Goal: Task Accomplishment & Management: Manage account settings

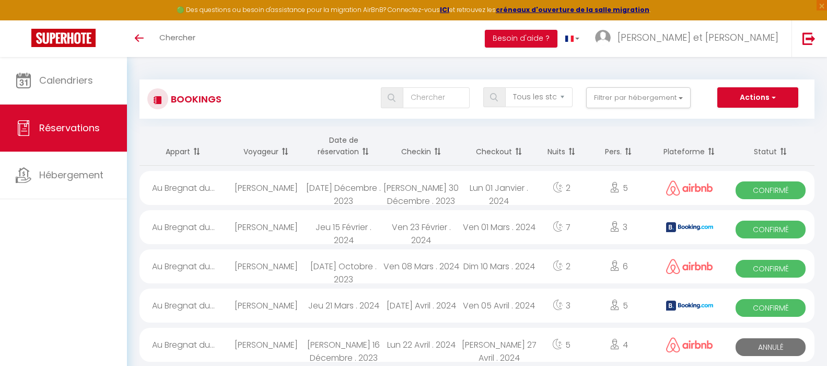
click at [367, 149] on span at bounding box center [364, 151] width 10 height 21
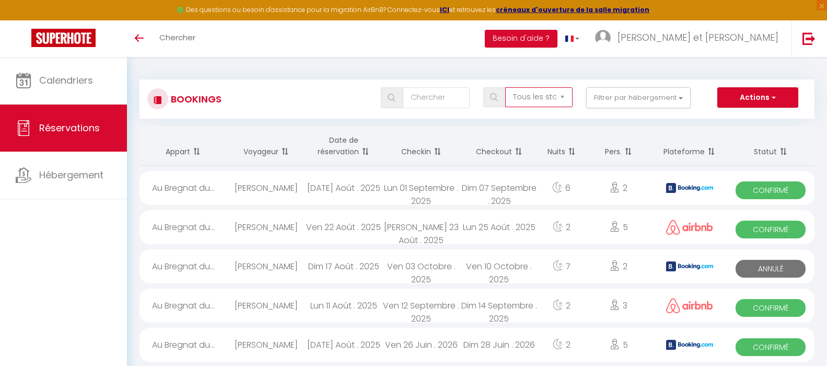
click at [566, 96] on select "Tous les statuts Annulé Confirmé Non Confirmé Tout sauf annulé No Show Request" at bounding box center [538, 97] width 67 height 20
click at [506, 87] on select "Tous les statuts Annulé Confirmé Non Confirmé Tout sauf annulé No Show Request" at bounding box center [538, 97] width 67 height 20
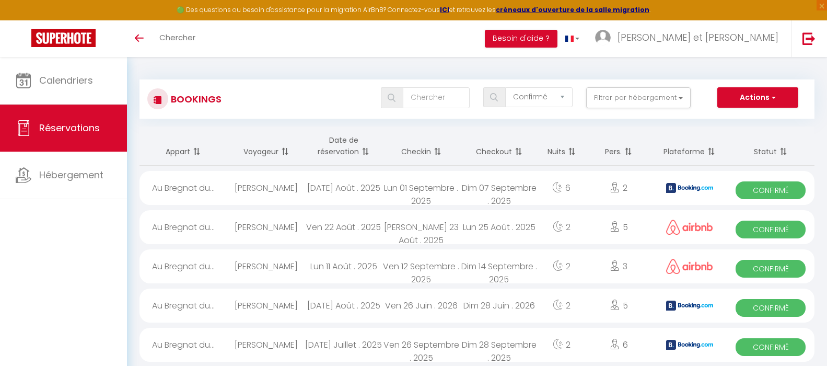
click at [560, 94] on select "Tous les statuts Annulé Confirmé Non Confirmé Tout sauf annulé No Show Request" at bounding box center [538, 97] width 67 height 20
click at [506, 87] on select "Tous les statuts Annulé Confirmé Non Confirmé Tout sauf annulé No Show Request" at bounding box center [538, 97] width 67 height 20
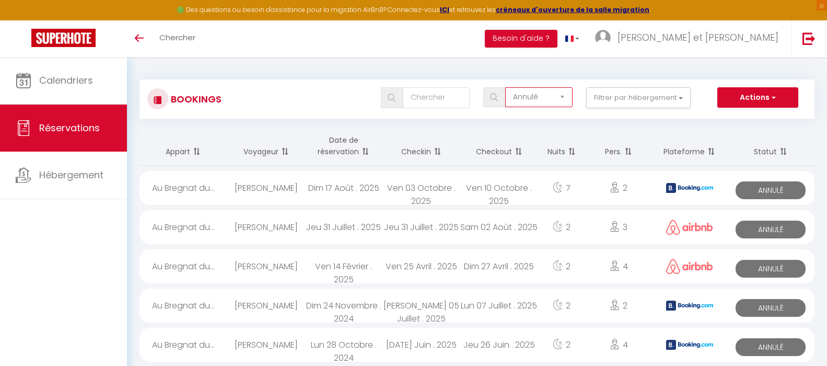
click at [556, 94] on select "Tous les statuts Annulé Confirmé Non Confirmé Tout sauf annulé No Show Request" at bounding box center [538, 97] width 67 height 20
click at [506, 87] on select "Tous les statuts Annulé Confirmé Non Confirmé Tout sauf annulé No Show Request" at bounding box center [538, 97] width 67 height 20
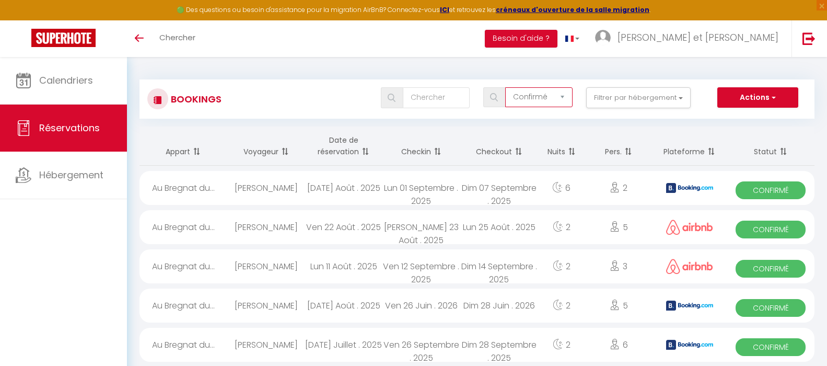
click at [564, 99] on select "Tous les statuts Annulé Confirmé Non Confirmé Tout sauf annulé No Show Request" at bounding box center [538, 97] width 67 height 20
click at [506, 87] on select "Tous les statuts Annulé Confirmé Non Confirmé Tout sauf annulé No Show Request" at bounding box center [538, 97] width 67 height 20
click at [485, 137] on th "Checkout" at bounding box center [499, 145] width 78 height 39
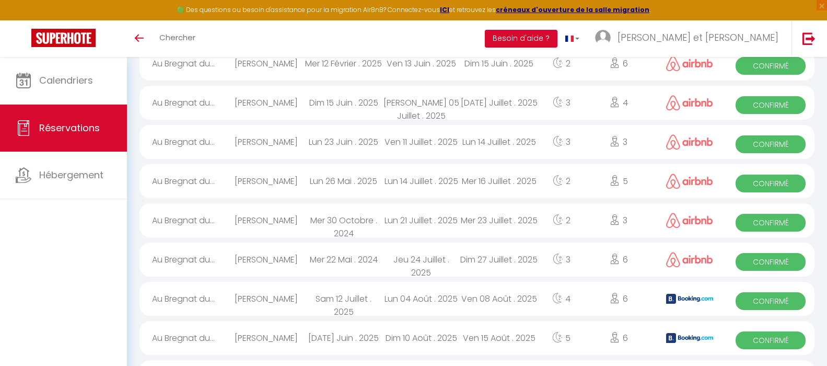
scroll to position [1806, 0]
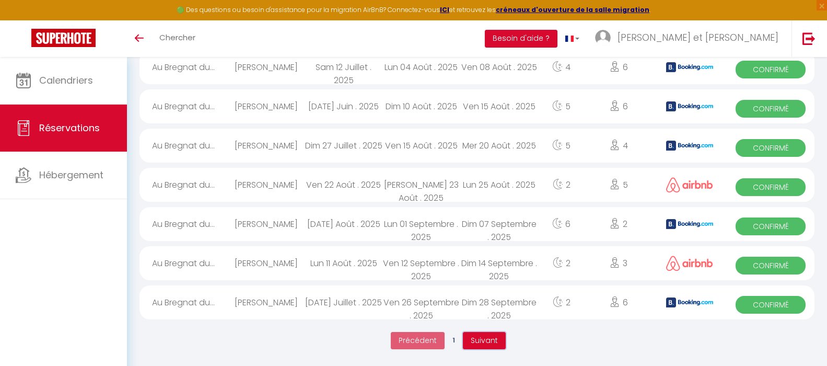
click at [485, 345] on span "Suivant" at bounding box center [484, 340] width 27 height 10
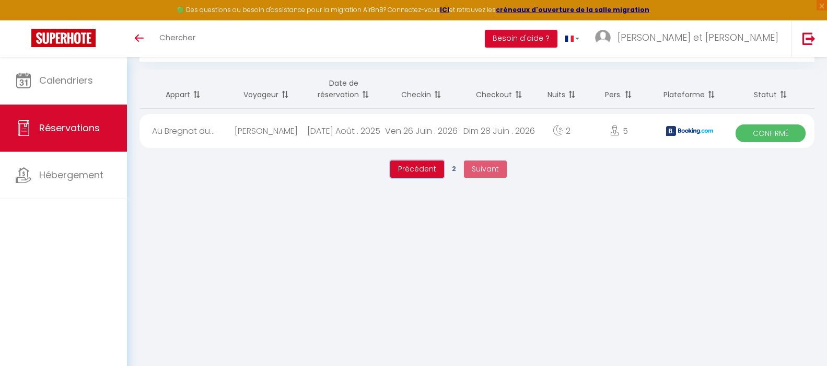
click at [427, 170] on span "Précédent" at bounding box center [417, 169] width 38 height 10
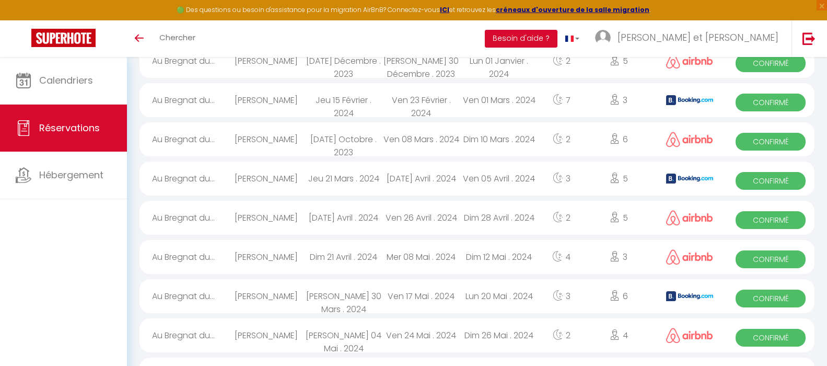
scroll to position [0, 0]
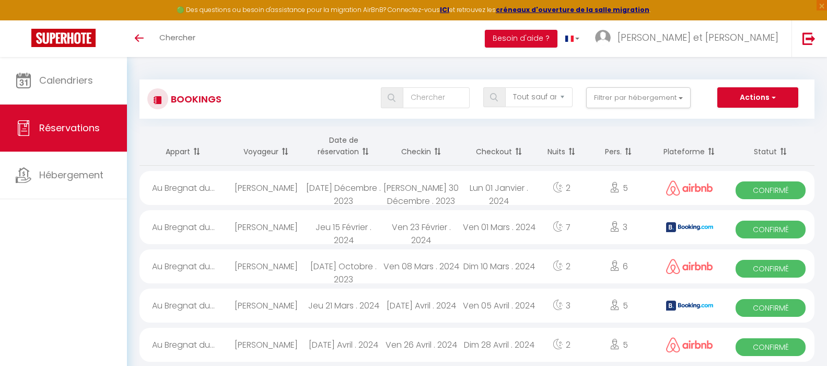
click at [349, 154] on th "Date de réservation" at bounding box center [344, 145] width 78 height 39
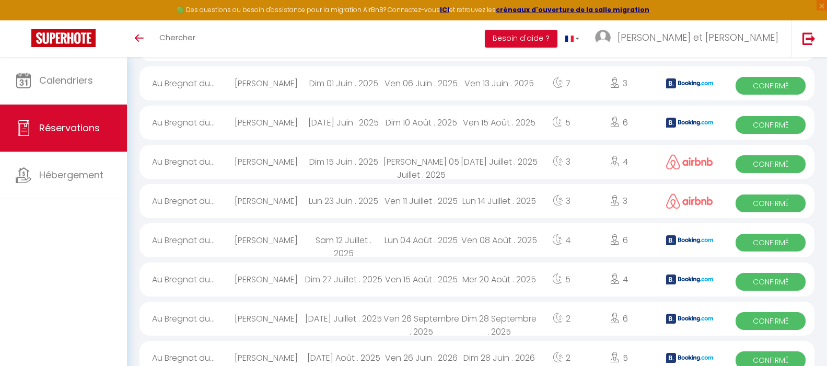
scroll to position [1806, 0]
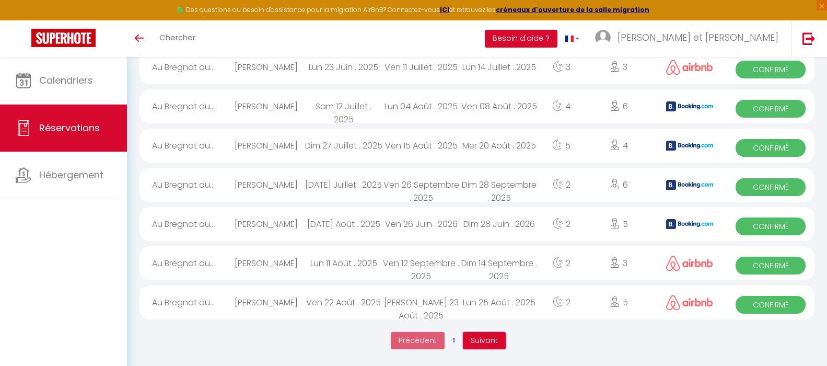
click at [496, 338] on span "Suivant" at bounding box center [484, 340] width 27 height 10
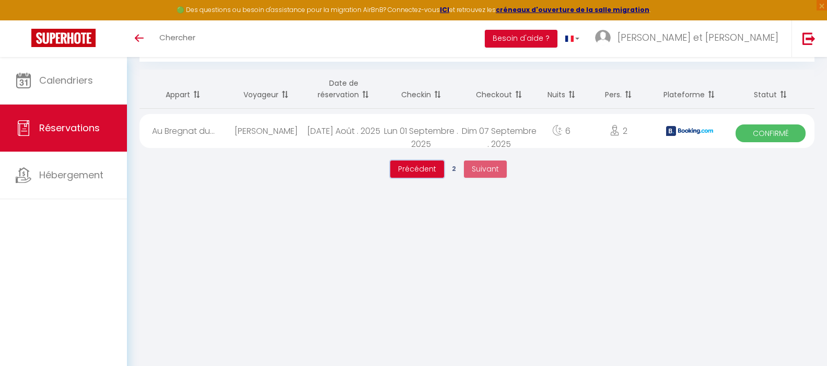
click at [419, 167] on span "Précédent" at bounding box center [417, 169] width 38 height 10
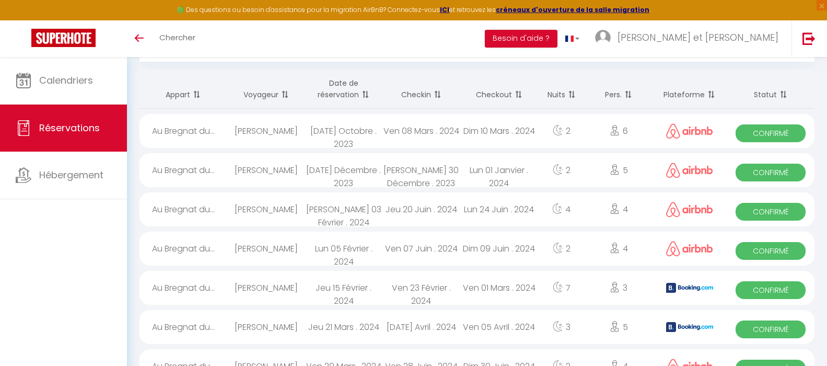
click at [366, 92] on span at bounding box center [364, 94] width 10 height 21
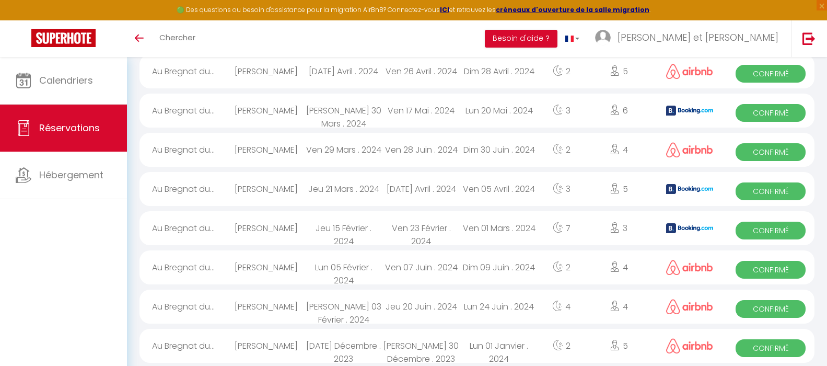
scroll to position [1806, 0]
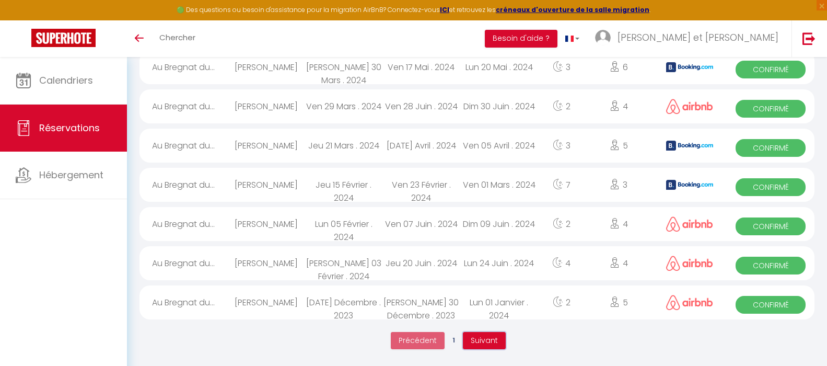
click at [496, 344] on span "Suivant" at bounding box center [484, 340] width 27 height 10
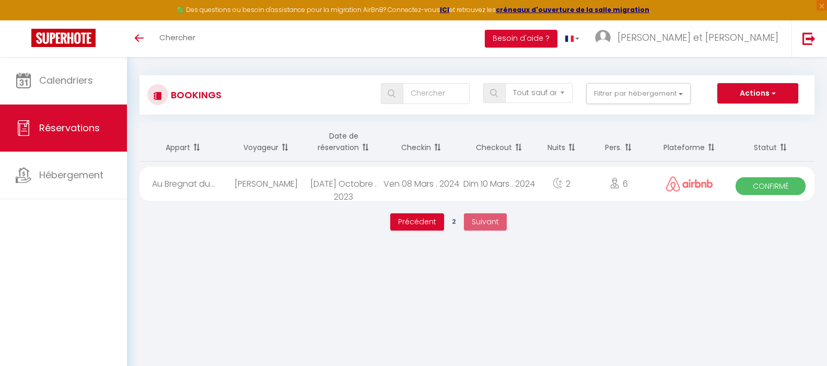
scroll to position [0, 0]
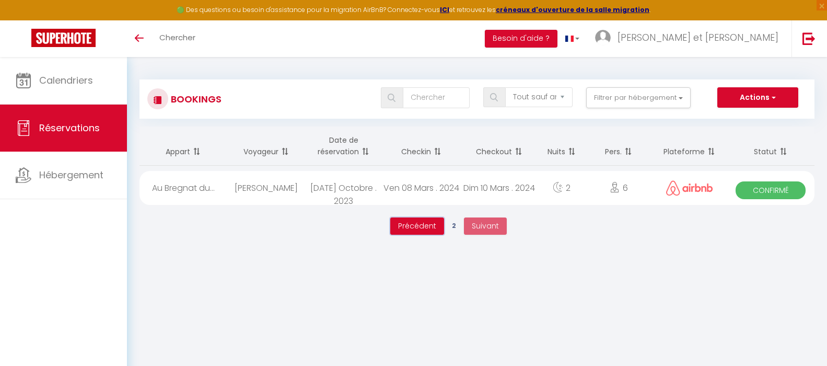
click at [408, 224] on span "Précédent" at bounding box center [417, 225] width 38 height 10
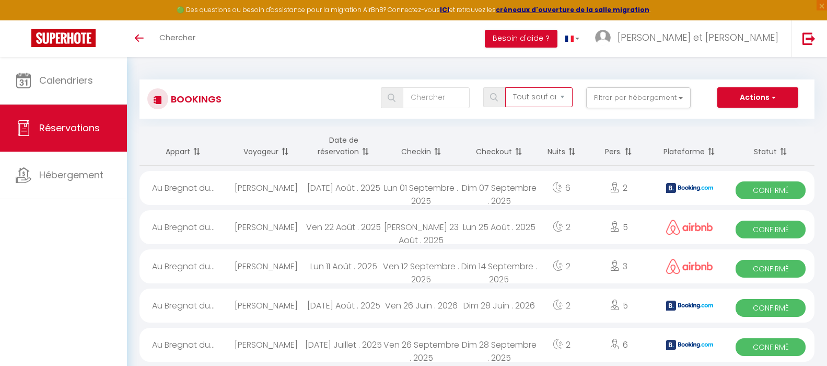
click at [561, 96] on select "Tous les statuts Annulé Confirmé Non Confirmé Tout sauf annulé No Show Request" at bounding box center [538, 97] width 67 height 20
click at [506, 87] on select "Tous les statuts Annulé Confirmé Non Confirmé Tout sauf annulé No Show Request" at bounding box center [538, 97] width 67 height 20
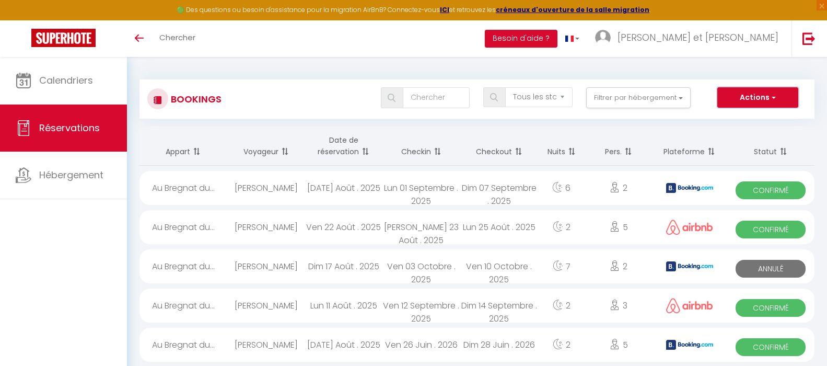
click at [750, 98] on button "Actions" at bounding box center [757, 97] width 80 height 21
click at [563, 98] on select "Tous les statuts Annulé Confirmé Non Confirmé Tout sauf annulé No Show Request" at bounding box center [538, 97] width 67 height 20
select select "confirmed"
click at [506, 87] on select "Tous les statuts Annulé Confirmé Non Confirmé Tout sauf annulé No Show Request" at bounding box center [538, 97] width 67 height 20
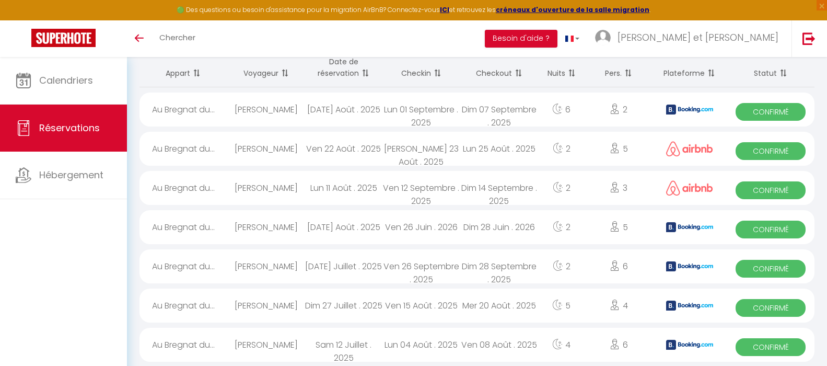
scroll to position [52, 0]
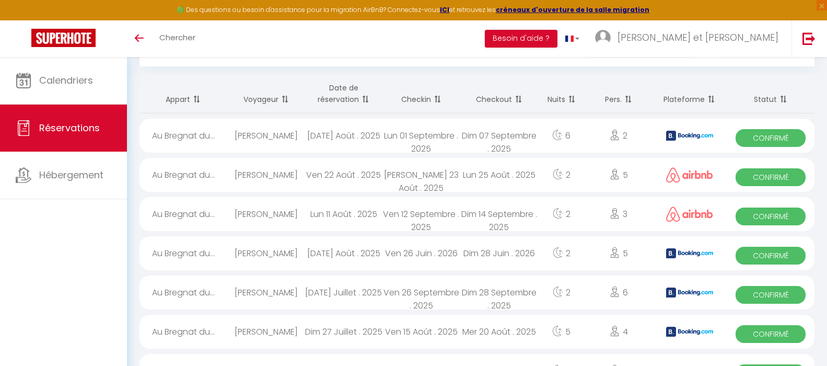
click at [429, 99] on th "Checkin" at bounding box center [421, 93] width 78 height 39
